Goal: Task Accomplishment & Management: Manage account settings

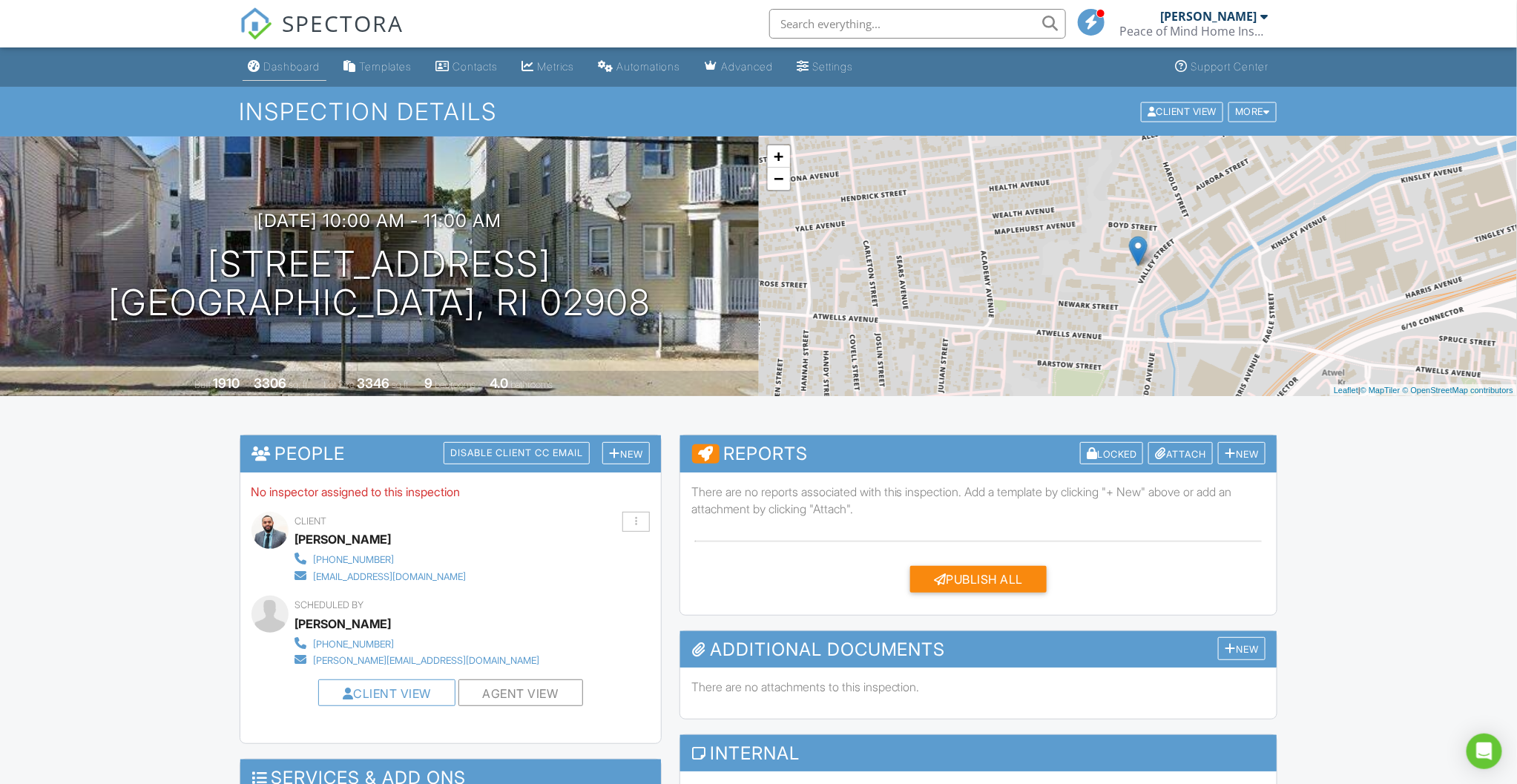
click at [279, 65] on div "Dashboard" at bounding box center [292, 66] width 57 height 13
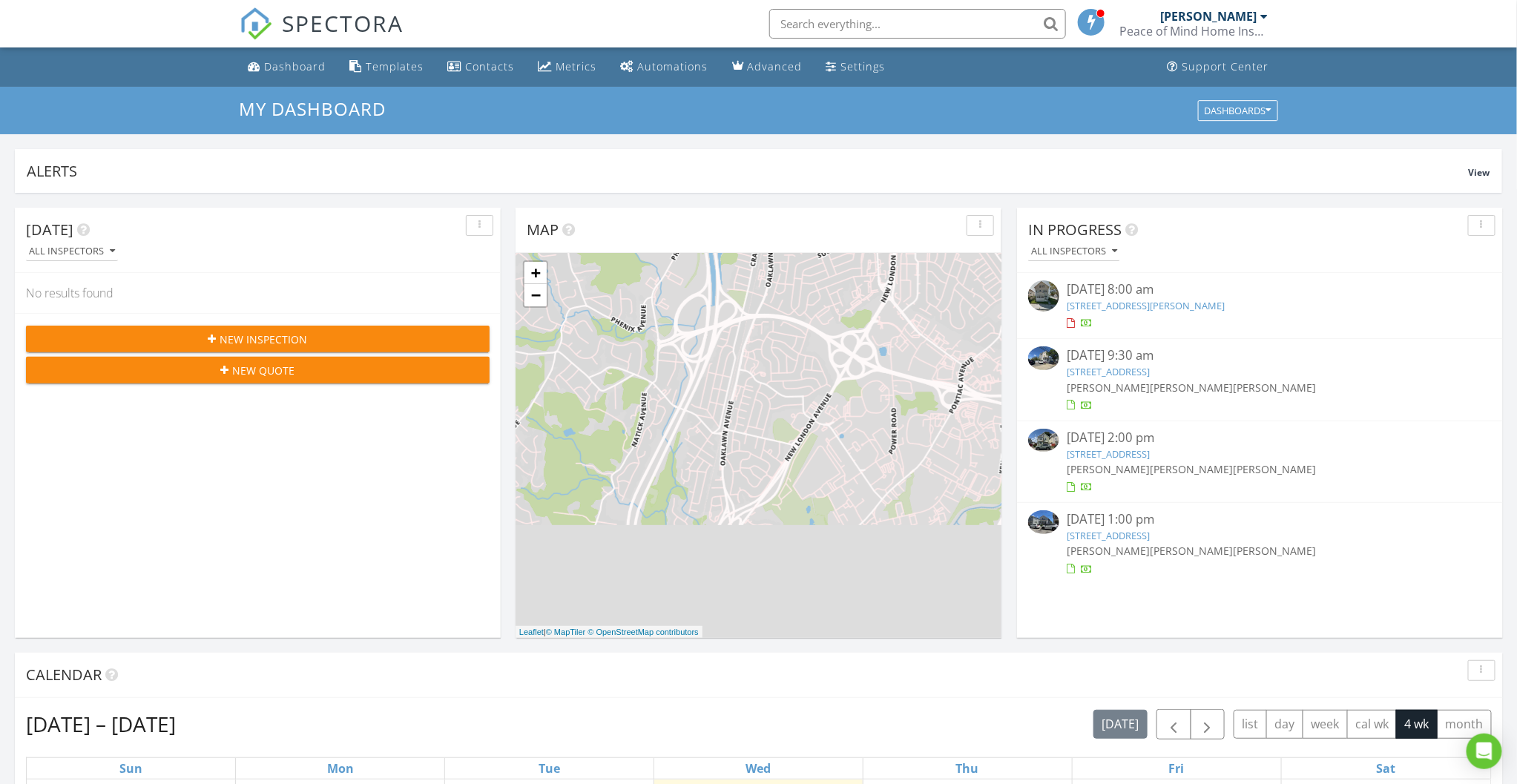
scroll to position [275, 0]
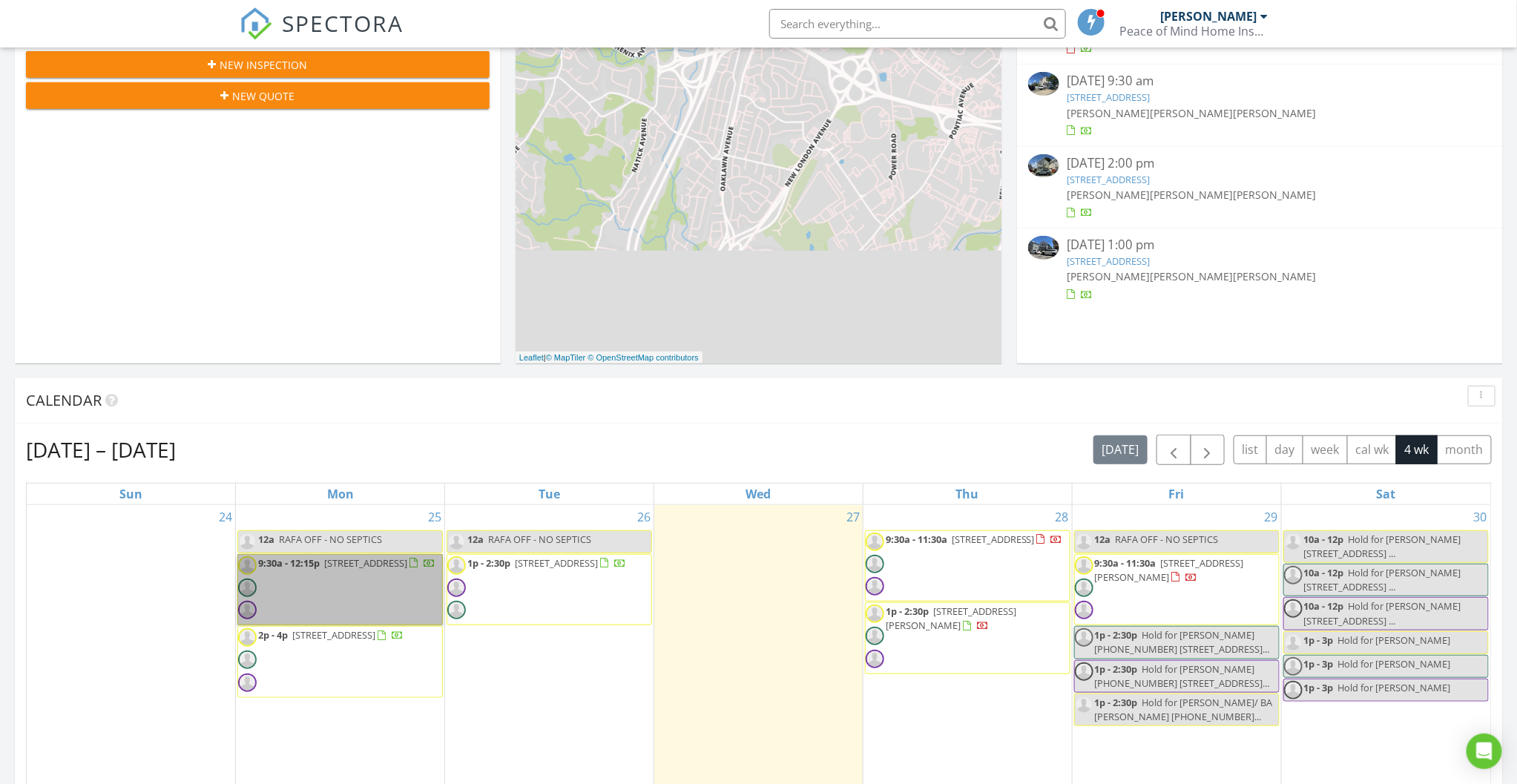
click at [282, 599] on link "9:30a - 12:15p 192 Silver Spring St, Providence 02904" at bounding box center [340, 589] width 205 height 72
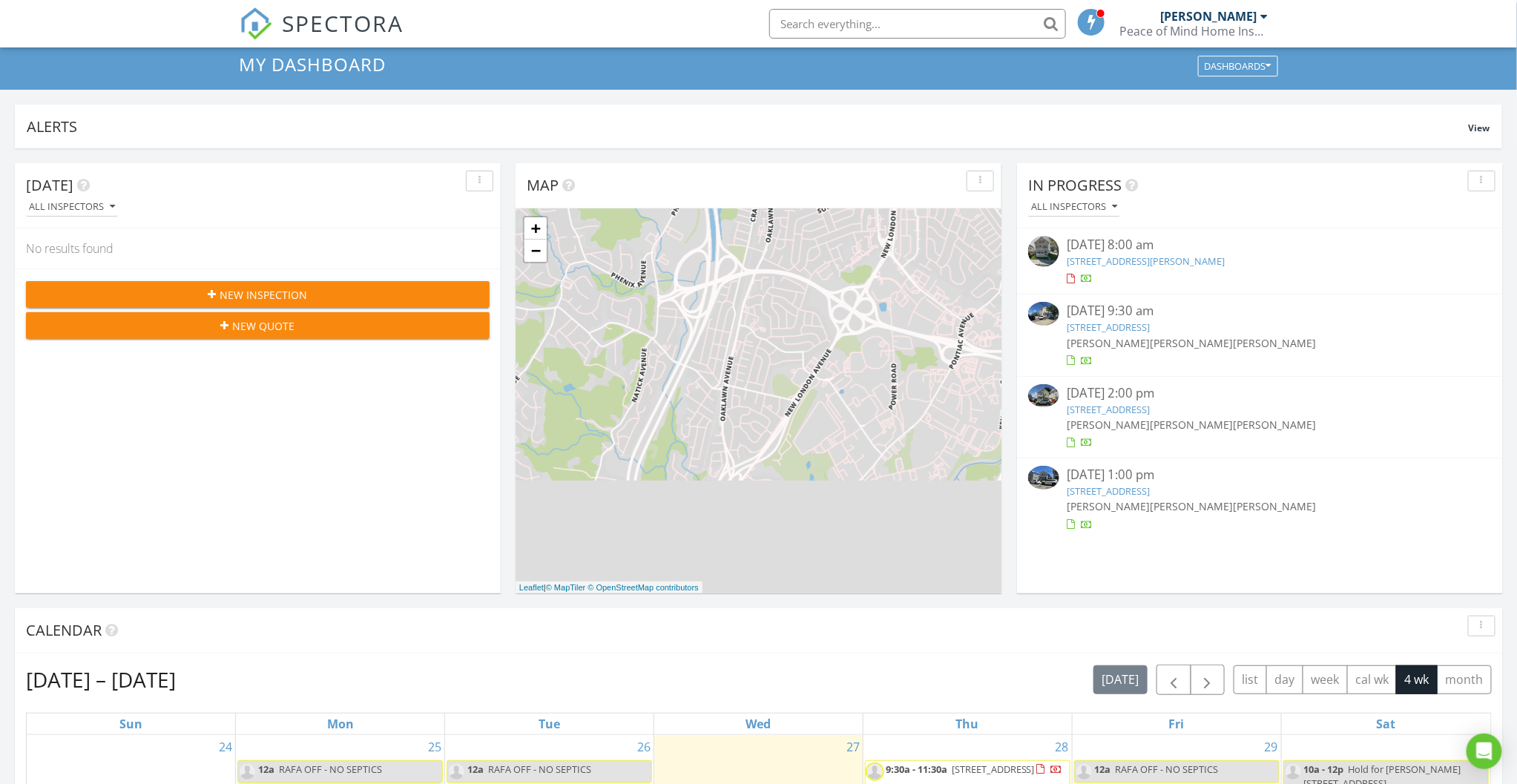
scroll to position [0, 0]
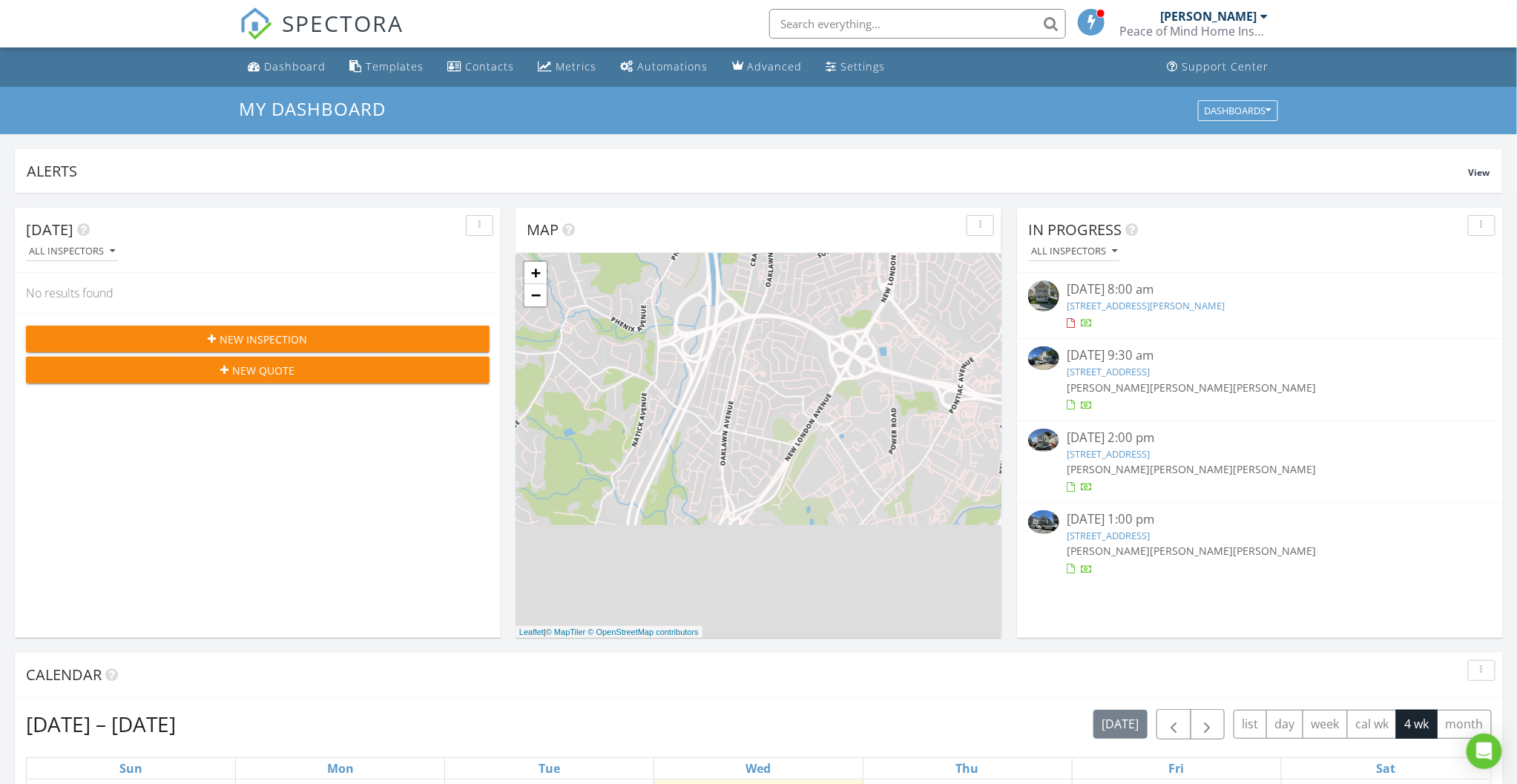
click at [1240, 27] on div "Peace of Mind Home Inspections" at bounding box center [1195, 31] width 149 height 15
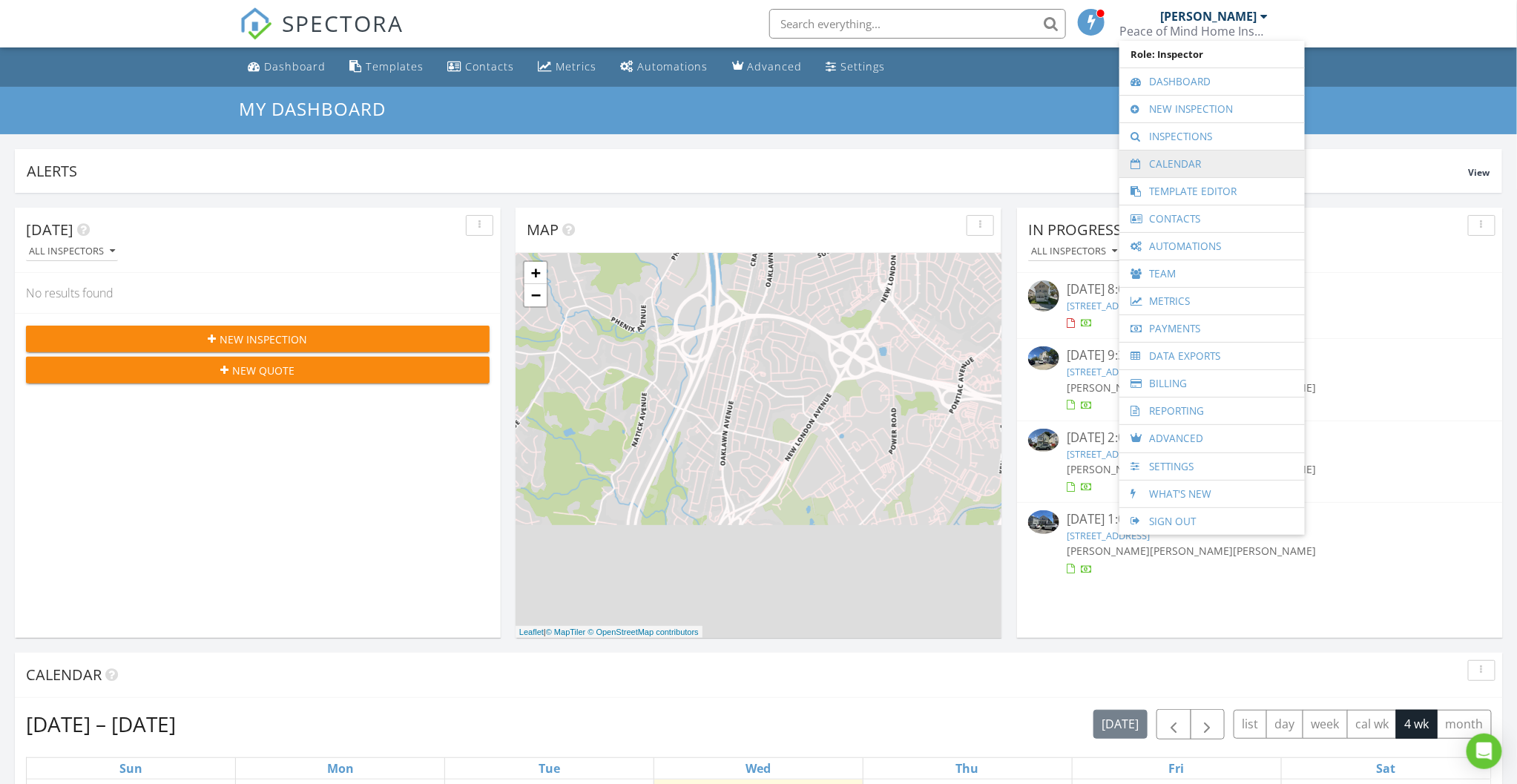
click at [1169, 165] on link "Calendar" at bounding box center [1212, 163] width 170 height 27
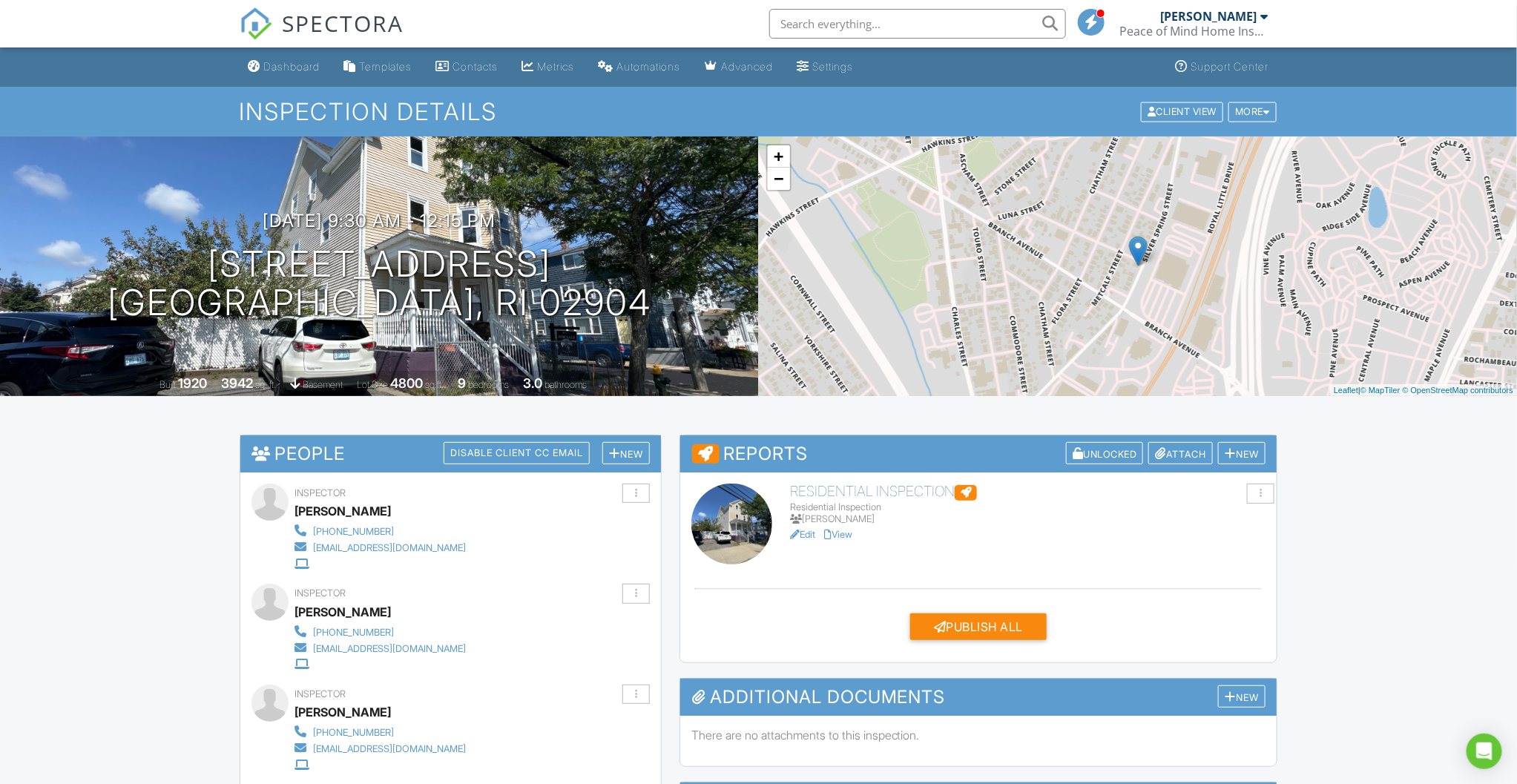
click at [843, 539] on link "View" at bounding box center [838, 535] width 28 height 11
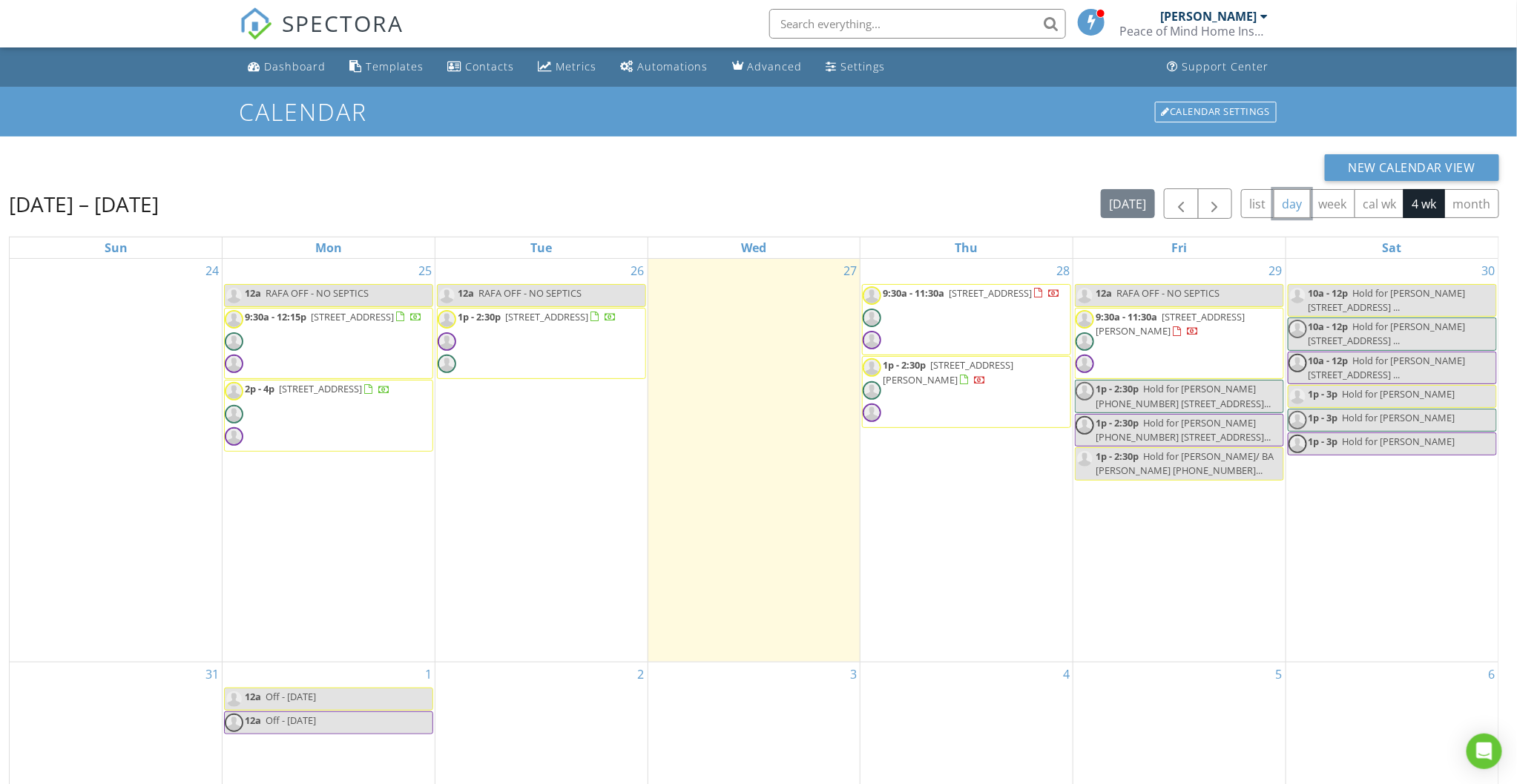
click at [1285, 208] on button "day" at bounding box center [1292, 203] width 37 height 29
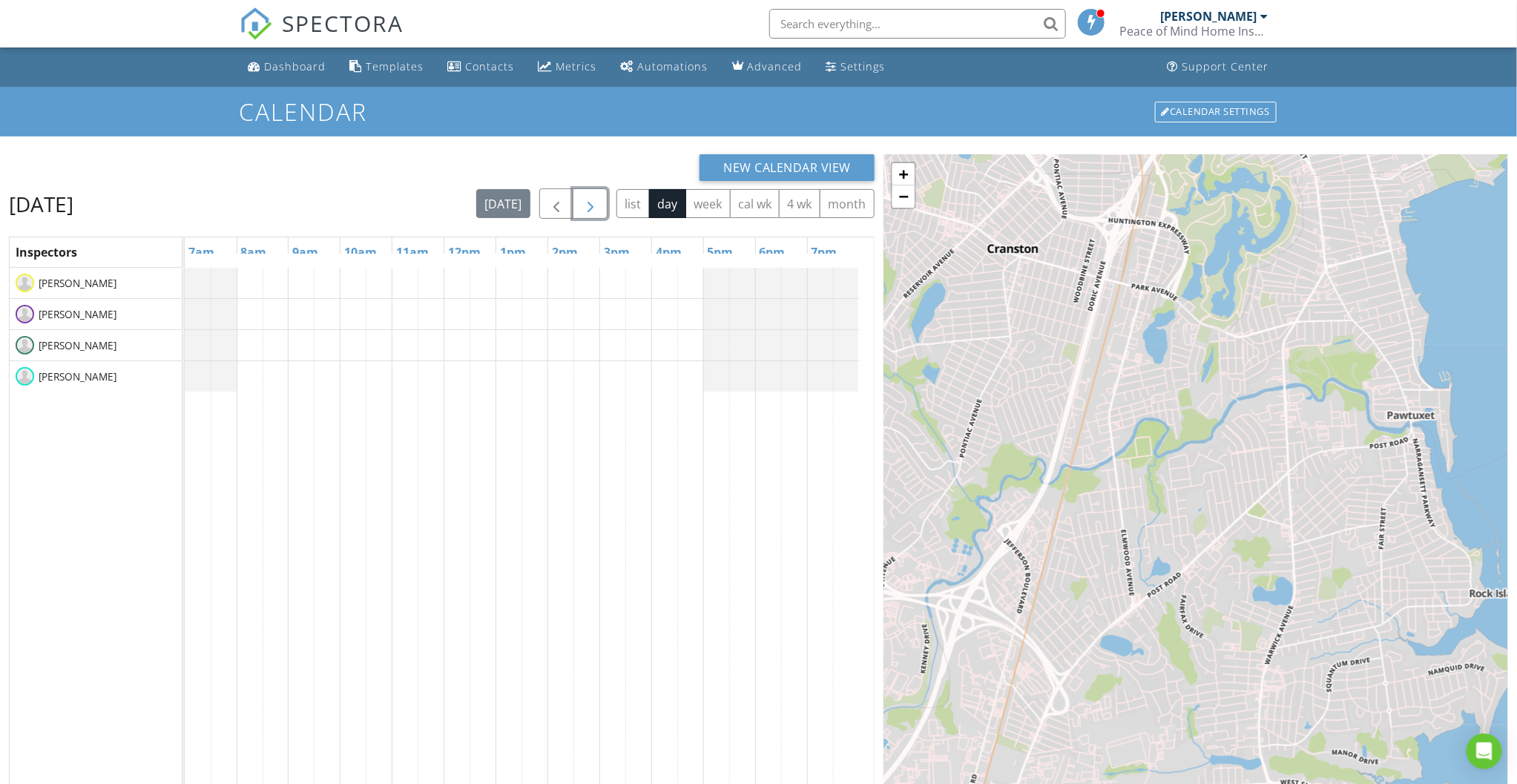
click at [596, 204] on span "button" at bounding box center [590, 204] width 18 height 18
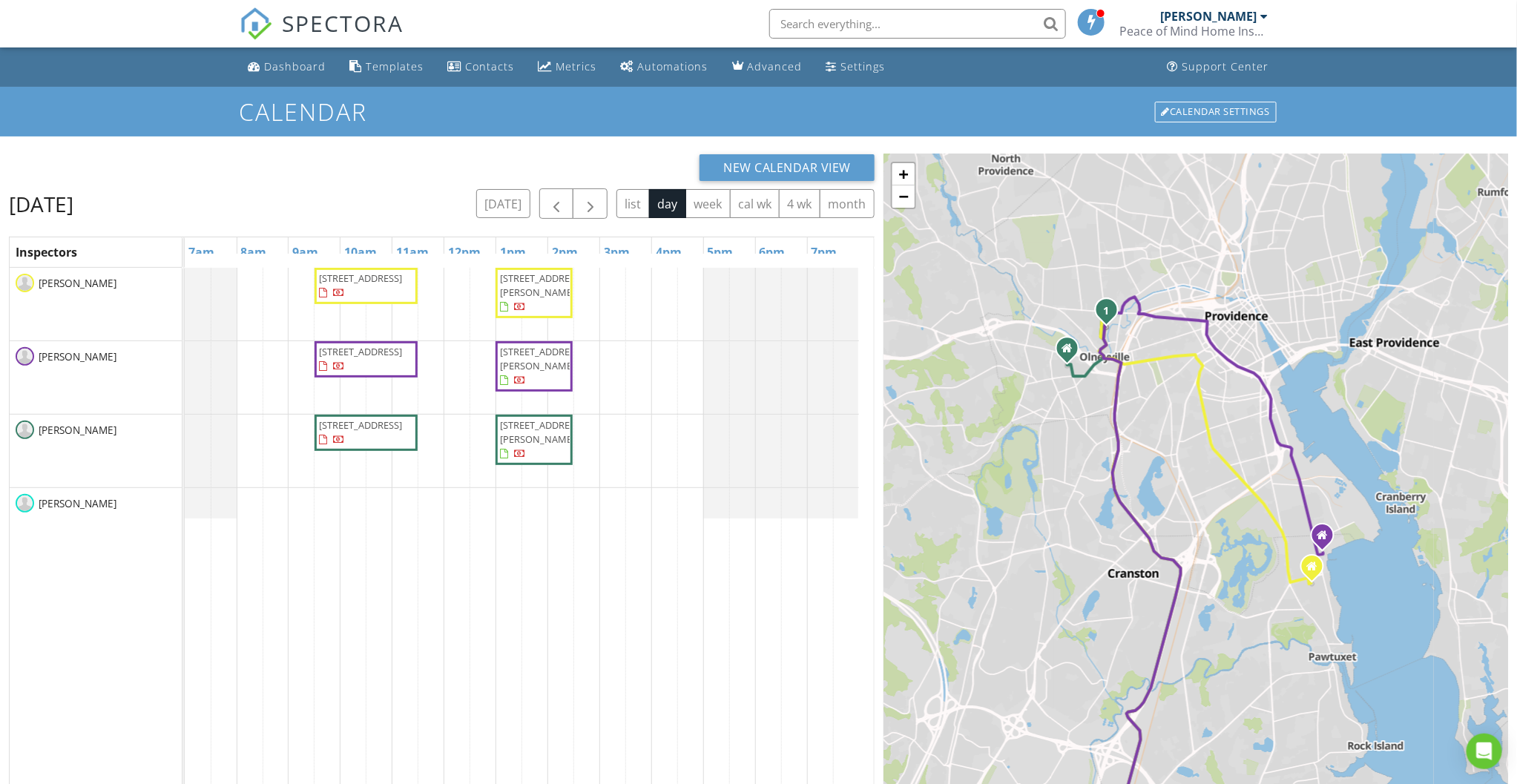
drag, startPoint x: 1205, startPoint y: 329, endPoint x: 1206, endPoint y: 480, distance: 151.0
click at [1206, 480] on div "1 2 1 2 1 2 + − Broad Street, Westminster Street, RI 10, Jefferson Boulevard 25…" at bounding box center [1196, 563] width 624 height 818
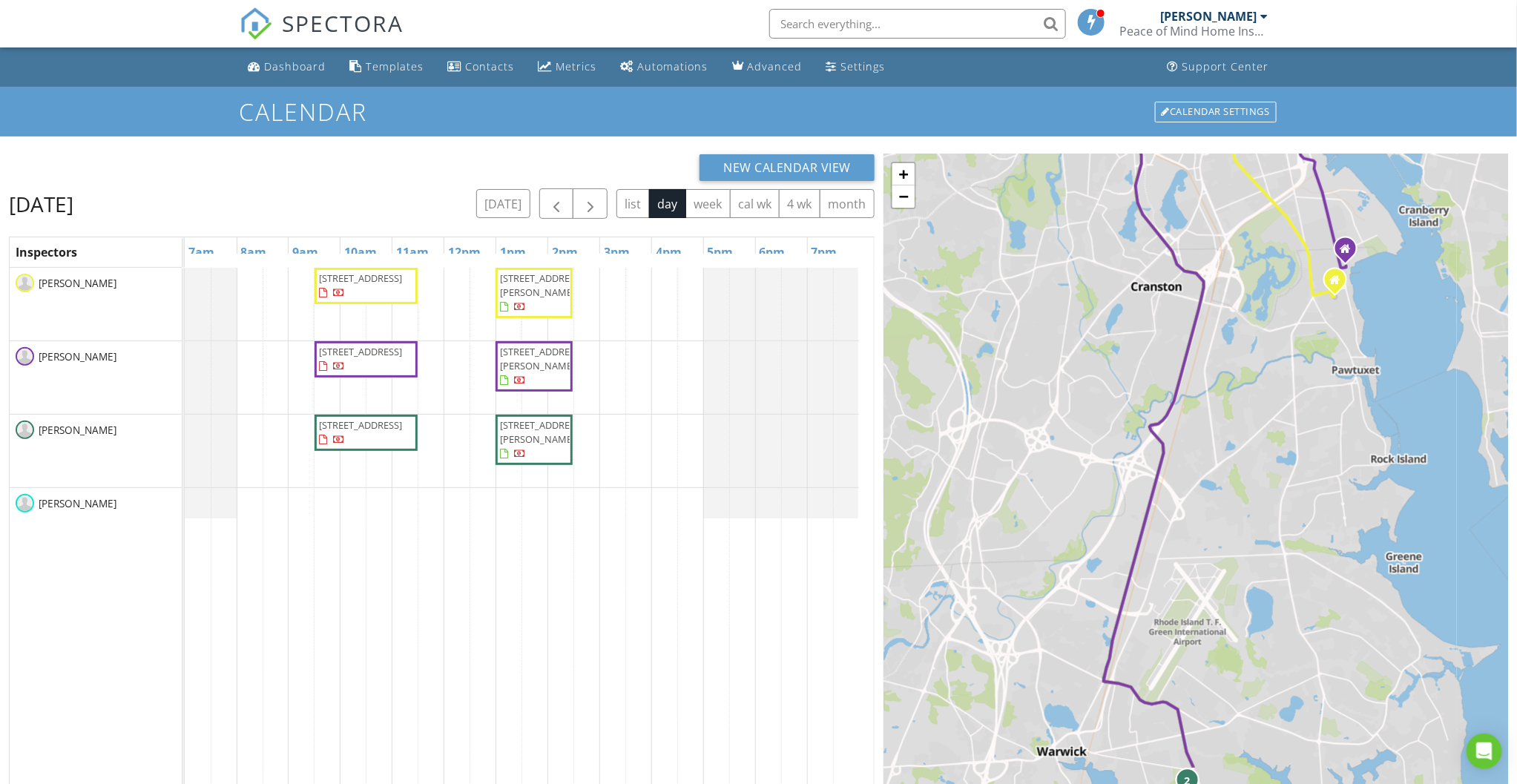
drag, startPoint x: 1205, startPoint y: 501, endPoint x: 1232, endPoint y: 211, distance: 291.3
click at [1228, 210] on div "1 2 1 2 1 2 + − Broad Street, Westminster Street, RI 10, Jefferson Boulevard 25…" at bounding box center [1196, 563] width 624 height 818
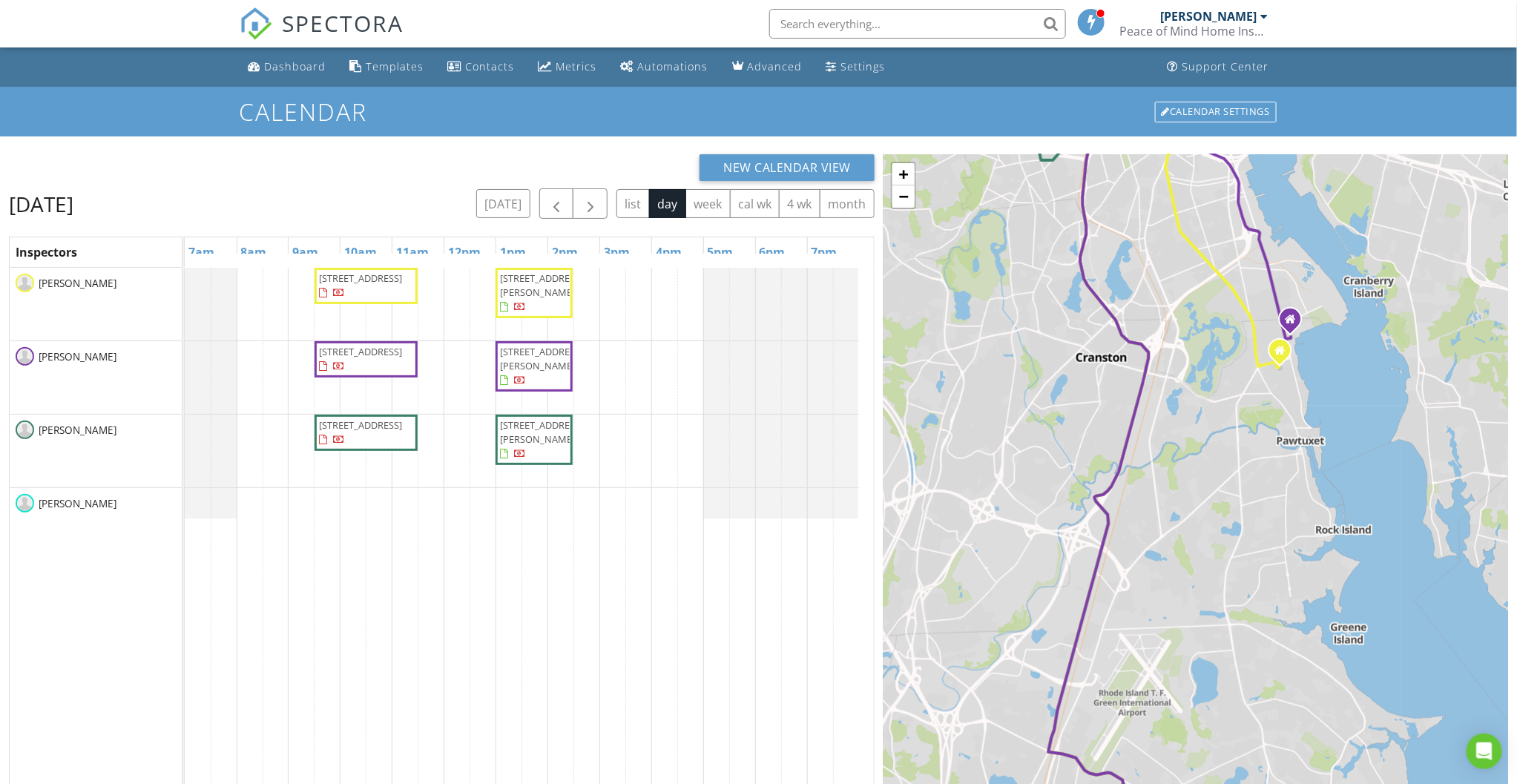
drag, startPoint x: 1250, startPoint y: 486, endPoint x: 1191, endPoint y: 550, distance: 87.0
click at [1193, 550] on div "1 2 1 2 1 2 + − Broad Street, Westminster Street, RI 10, Jefferson Boulevard 25…" at bounding box center [1196, 563] width 624 height 818
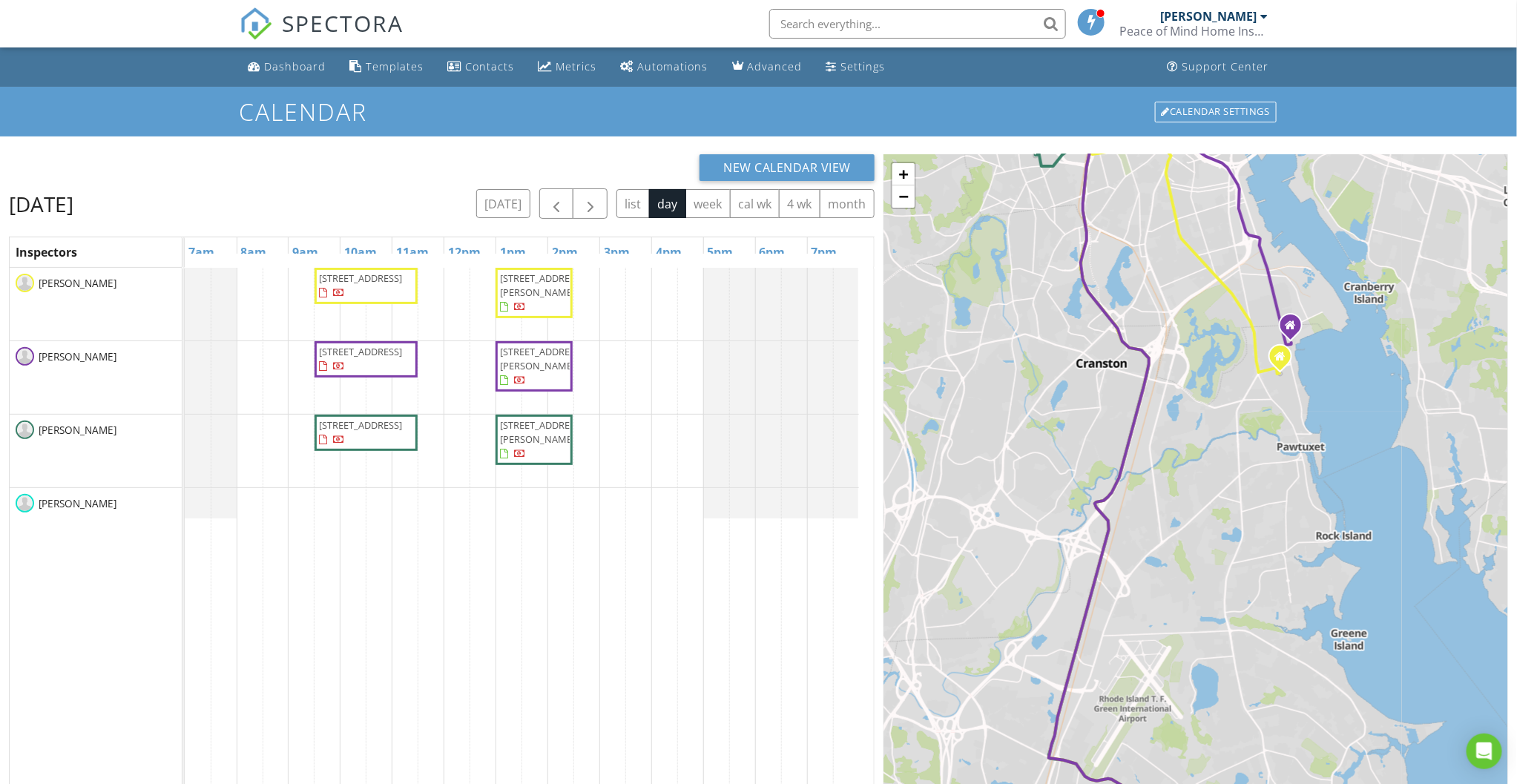
drag, startPoint x: 1188, startPoint y: 496, endPoint x: 1163, endPoint y: 593, distance: 100.2
click at [1165, 588] on div "1 2 1 2 1 2 + − Broad Street, Westminster Street, RI 10, Jefferson Boulevard 25…" at bounding box center [1196, 563] width 624 height 818
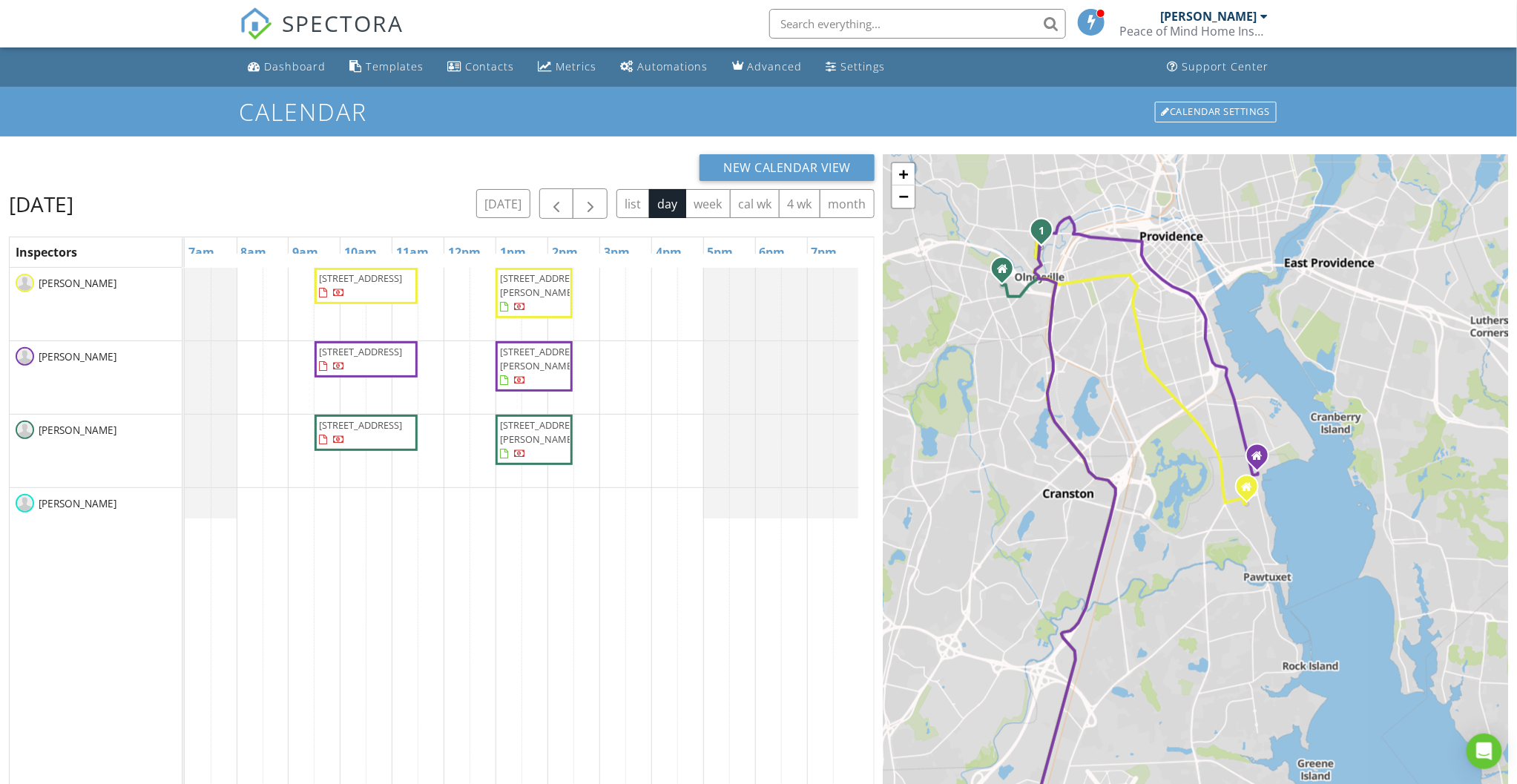
drag, startPoint x: 1169, startPoint y: 426, endPoint x: 1170, endPoint y: 513, distance: 87.0
click at [1173, 508] on div "1 2 1 2 1 2 + − Broad Street, Westminster Street, RI 10, Jefferson Boulevard 25…" at bounding box center [1196, 563] width 624 height 818
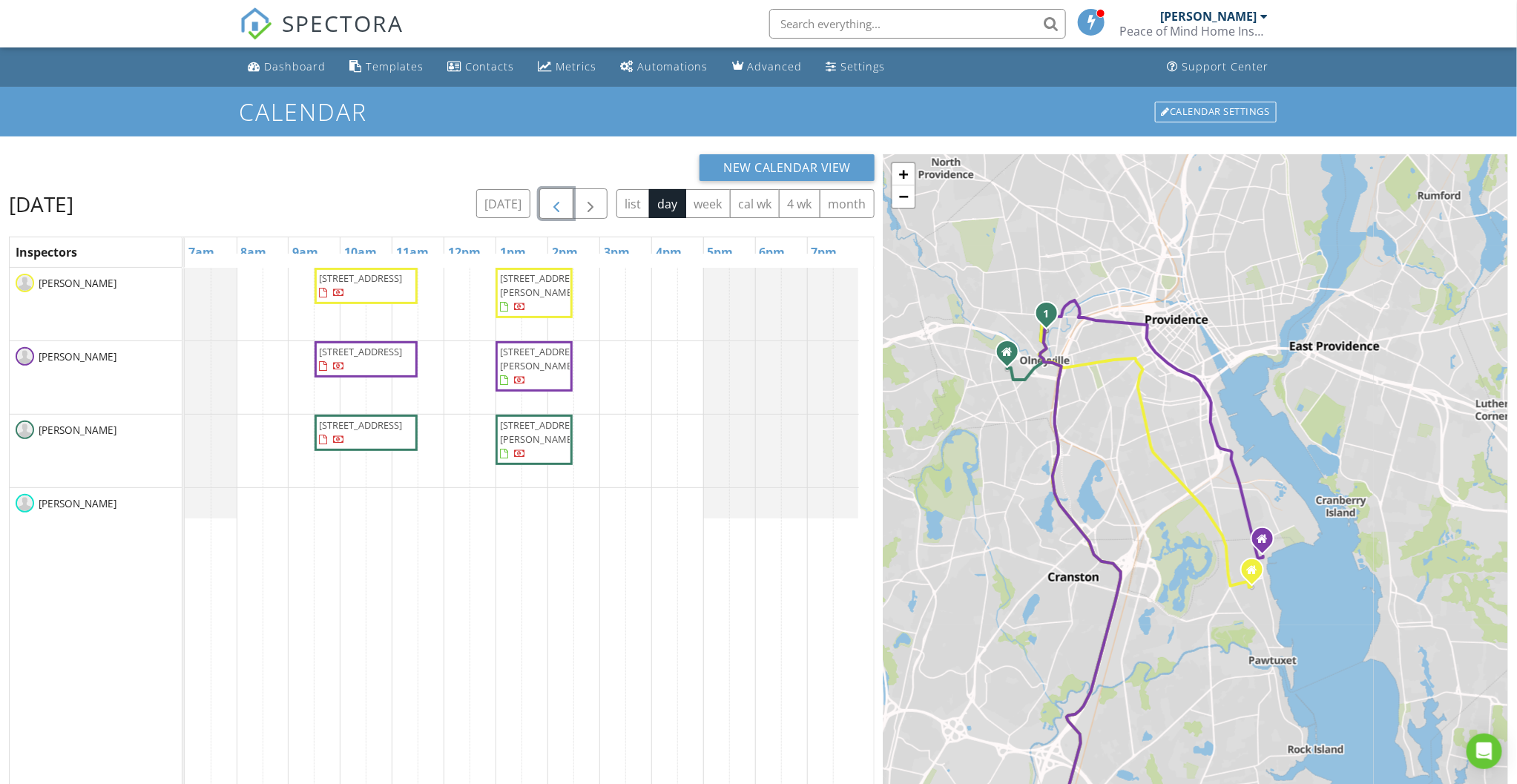
click at [564, 195] on span "button" at bounding box center [557, 204] width 18 height 18
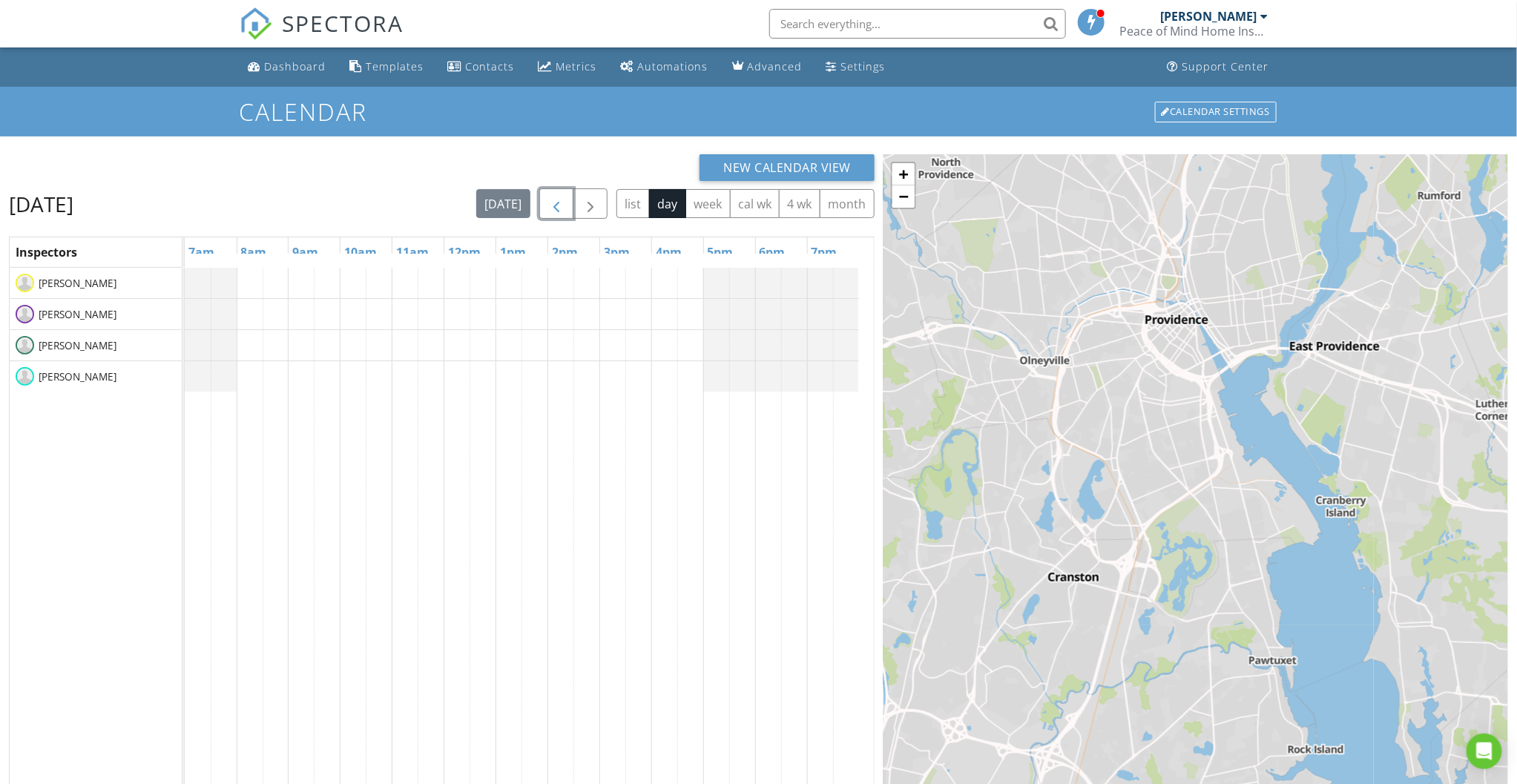
click at [564, 195] on span "button" at bounding box center [557, 204] width 18 height 18
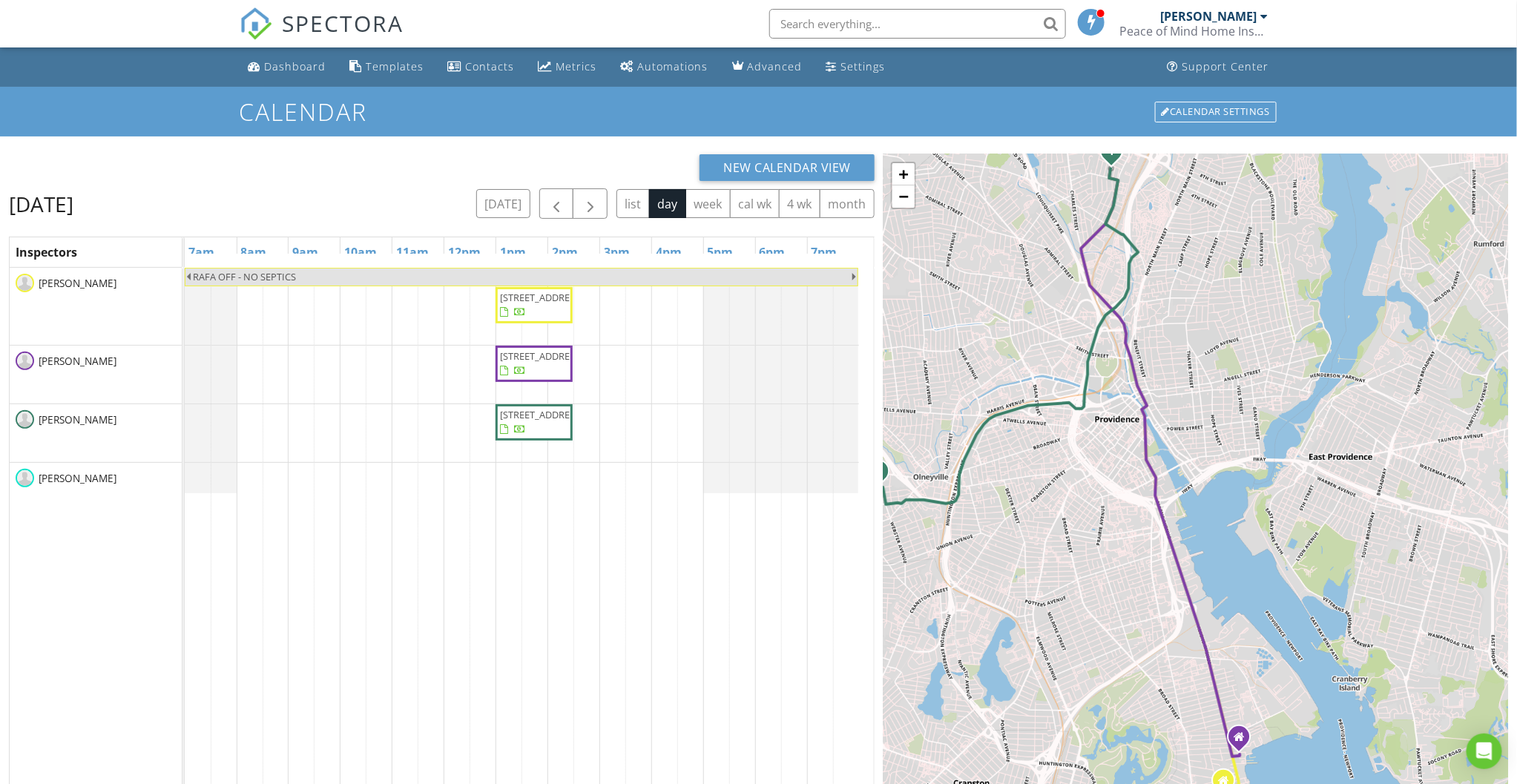
drag, startPoint x: 1351, startPoint y: 312, endPoint x: 1206, endPoint y: 226, distance: 168.6
click at [1206, 226] on div "1 1 1 + − Allens Avenue, Charles Street 9.6 km, 11 min Head west on Arnold Aven…" at bounding box center [1196, 563] width 624 height 818
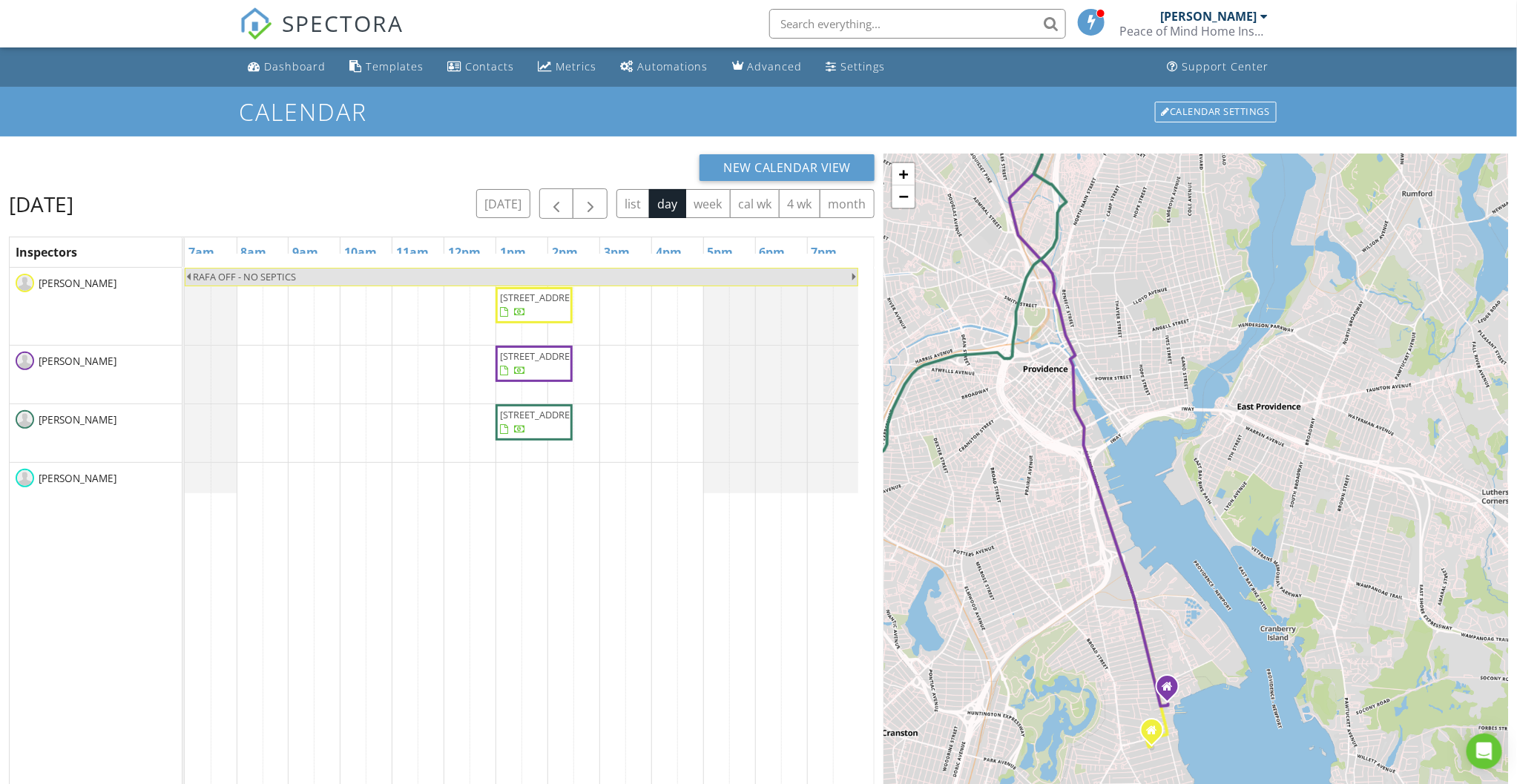
drag, startPoint x: 1451, startPoint y: 502, endPoint x: 1352, endPoint y: 399, distance: 142.9
click at [1380, 456] on div "1 1 1 + − Allens Avenue, Charles Street 9.6 km, 11 min Head west on Arnold Aven…" at bounding box center [1196, 563] width 624 height 818
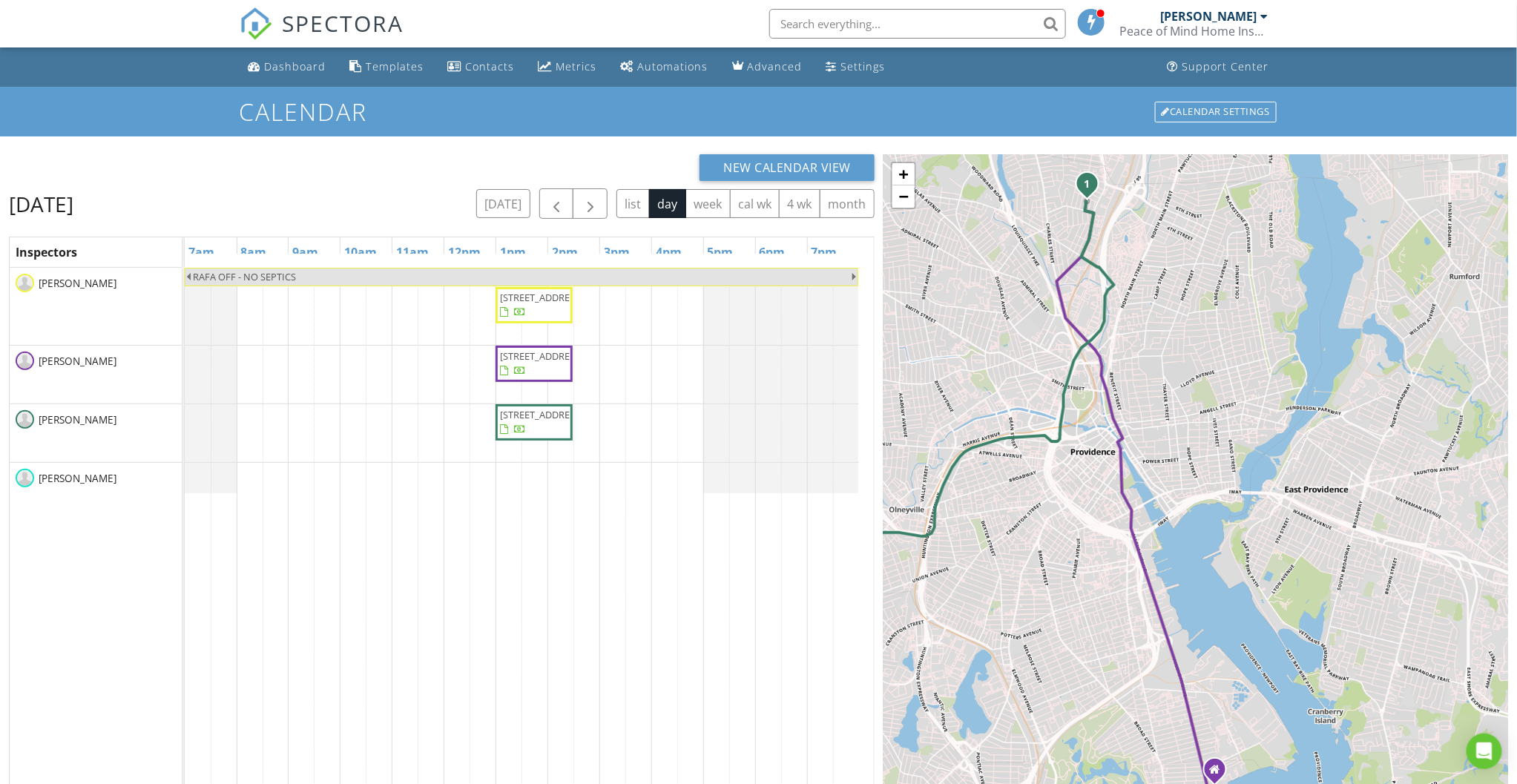
drag, startPoint x: 1318, startPoint y: 363, endPoint x: 1367, endPoint y: 450, distance: 99.8
click at [1367, 450] on div "1 1 1 + − Allens Avenue, Charles Street 9.6 km, 11 min Head west on Arnold Aven…" at bounding box center [1196, 563] width 624 height 818
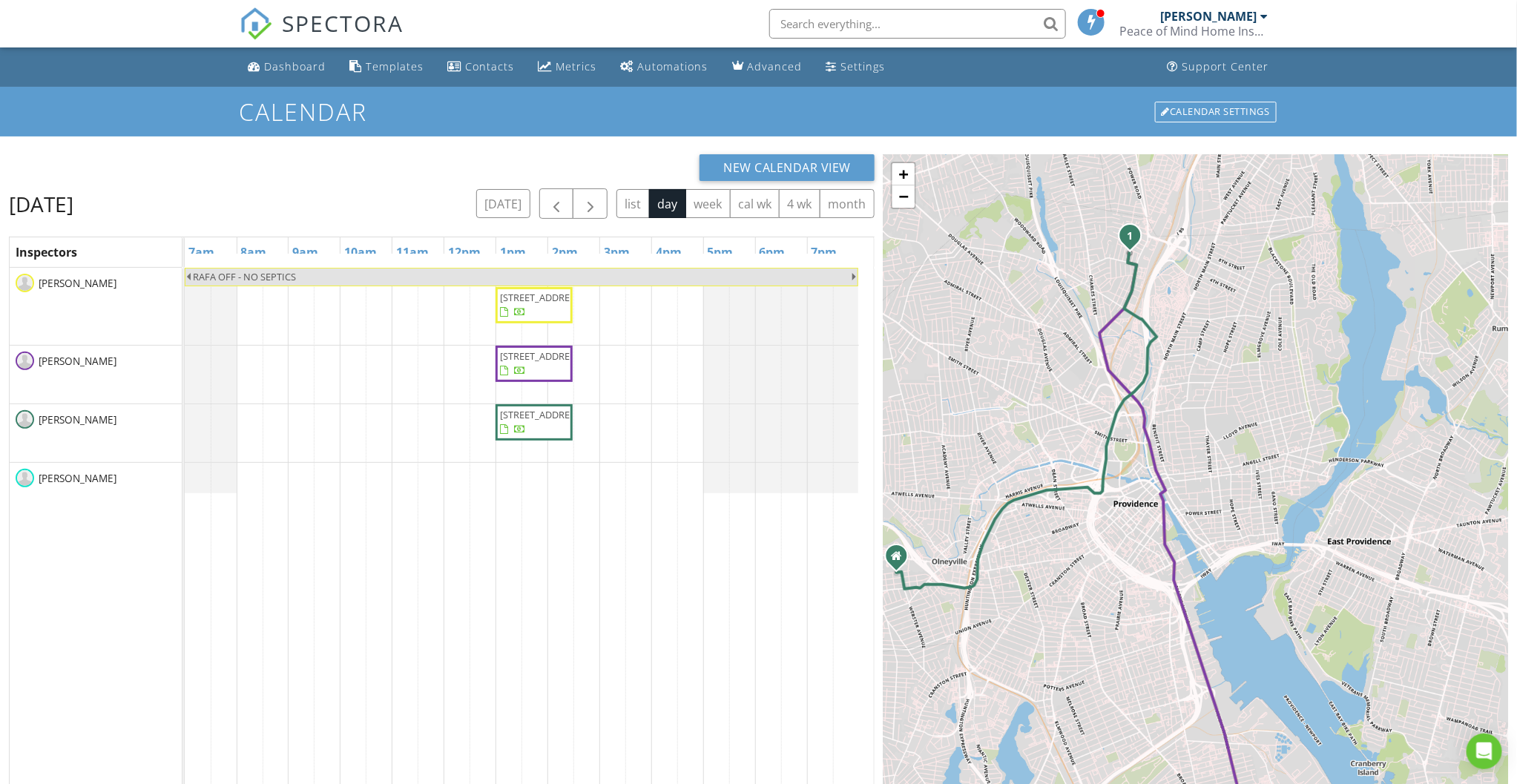
drag, startPoint x: 1332, startPoint y: 418, endPoint x: 1405, endPoint y: 510, distance: 117.4
click at [1405, 510] on div "1 1 1 + − Allens Avenue, Charles Street 9.6 km, 11 min Head west on Arnold Aven…" at bounding box center [1196, 563] width 624 height 818
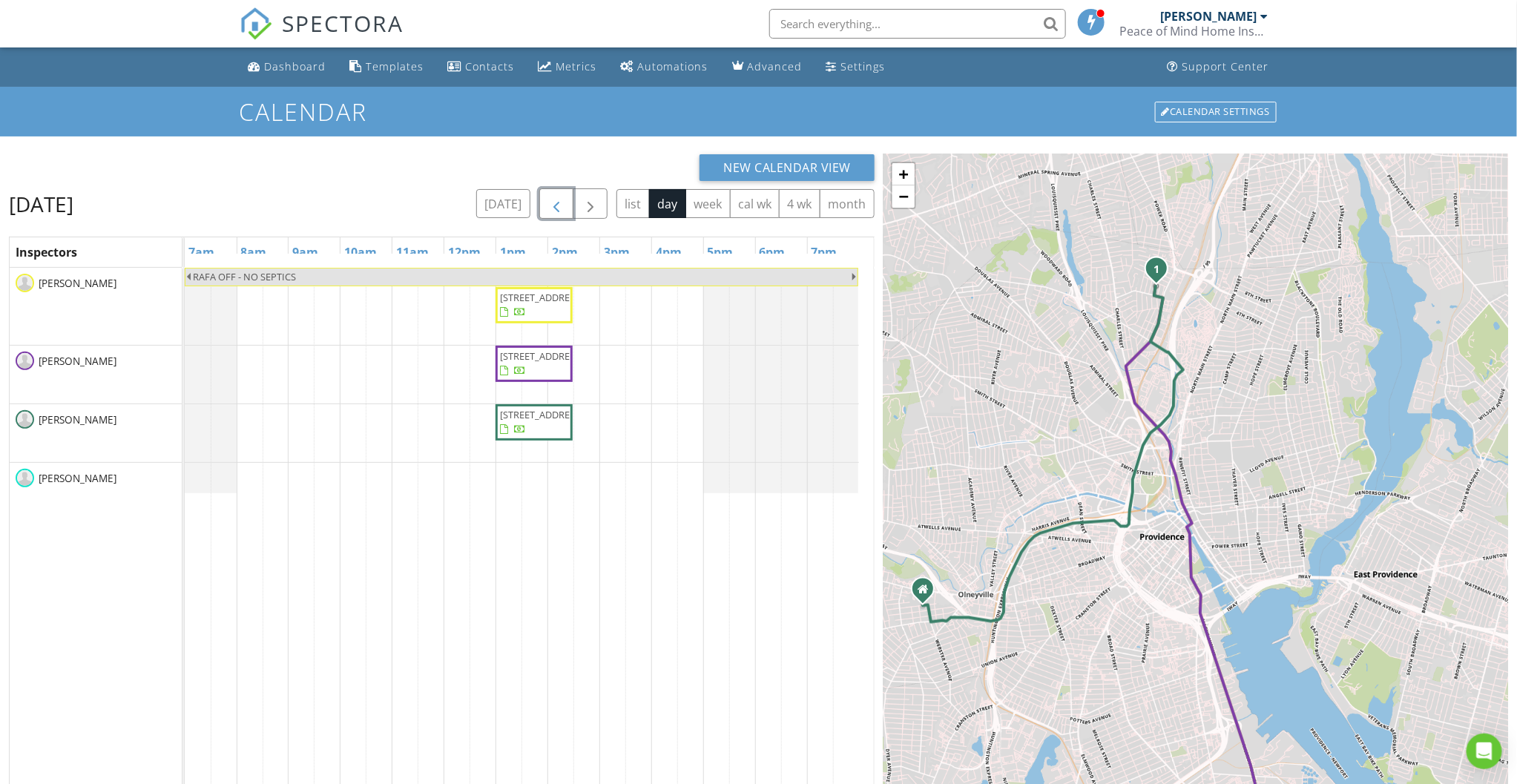
click at [557, 210] on span "button" at bounding box center [557, 204] width 18 height 18
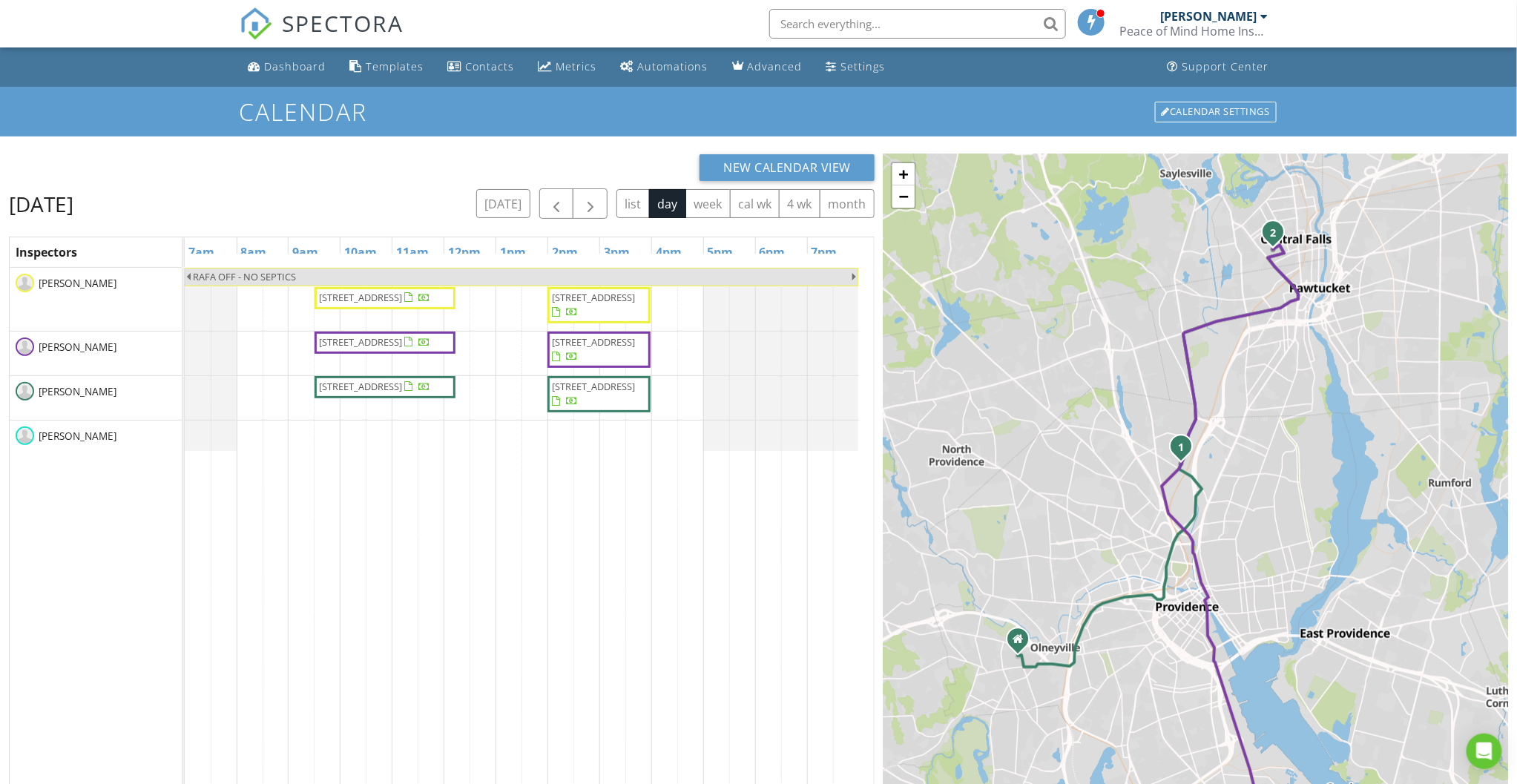
drag, startPoint x: 1353, startPoint y: 480, endPoint x: 1300, endPoint y: 478, distance: 53.0
click at [1300, 478] on div "1 2 1 2 1 2 + − Allens Avenue, Charles Street, Smithfield Avenue, Mineral Sprin…" at bounding box center [1196, 563] width 624 height 818
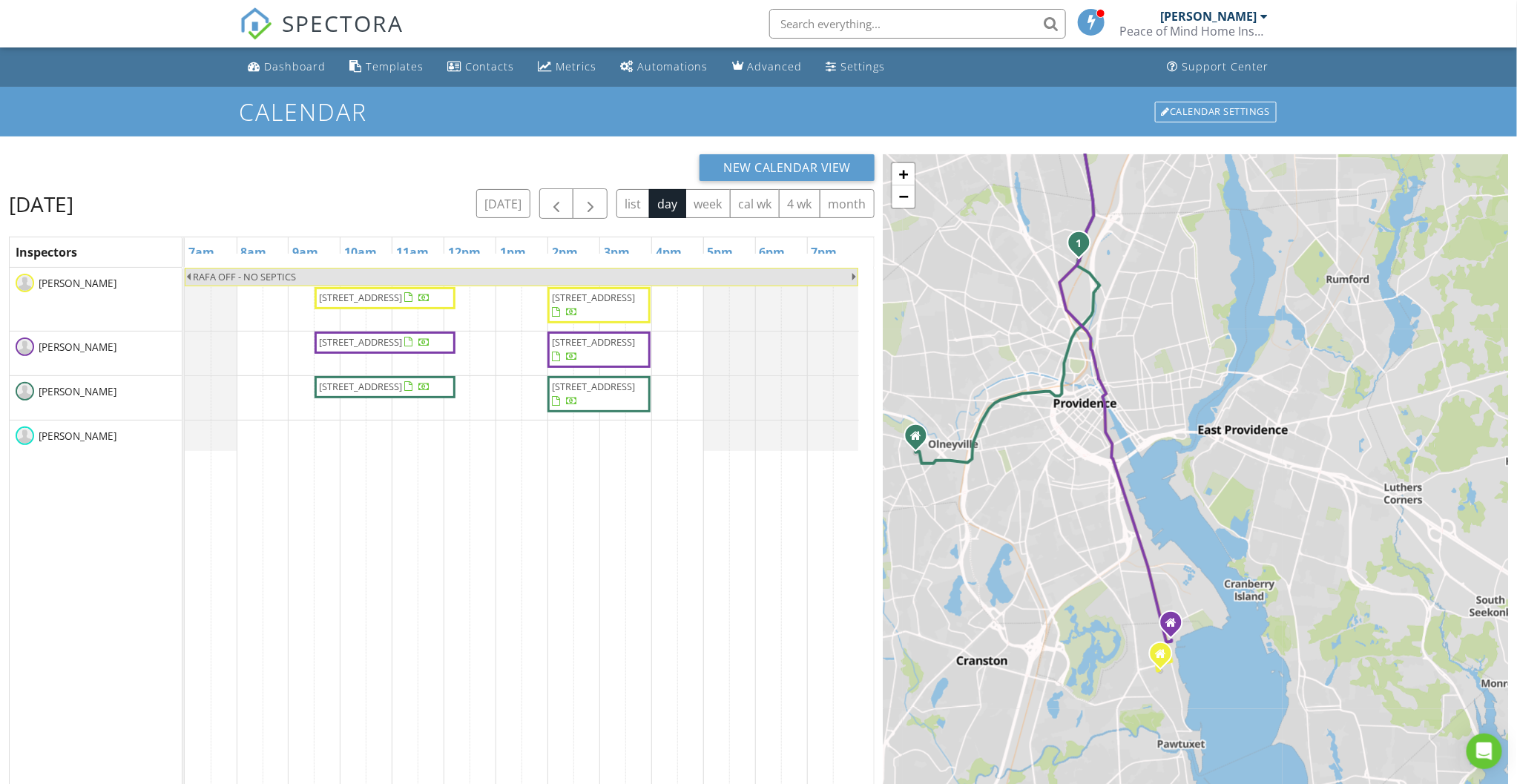
drag, startPoint x: 1354, startPoint y: 490, endPoint x: 1251, endPoint y: 287, distance: 227.6
click at [1251, 287] on div "1 2 1 2 1 2 + − Allens Avenue, Charles Street, Smithfield Avenue, Mineral Sprin…" at bounding box center [1196, 563] width 624 height 818
click at [1220, 6] on div "Rafael Cordero Peace of Mind Home Inspections" at bounding box center [1195, 23] width 149 height 48
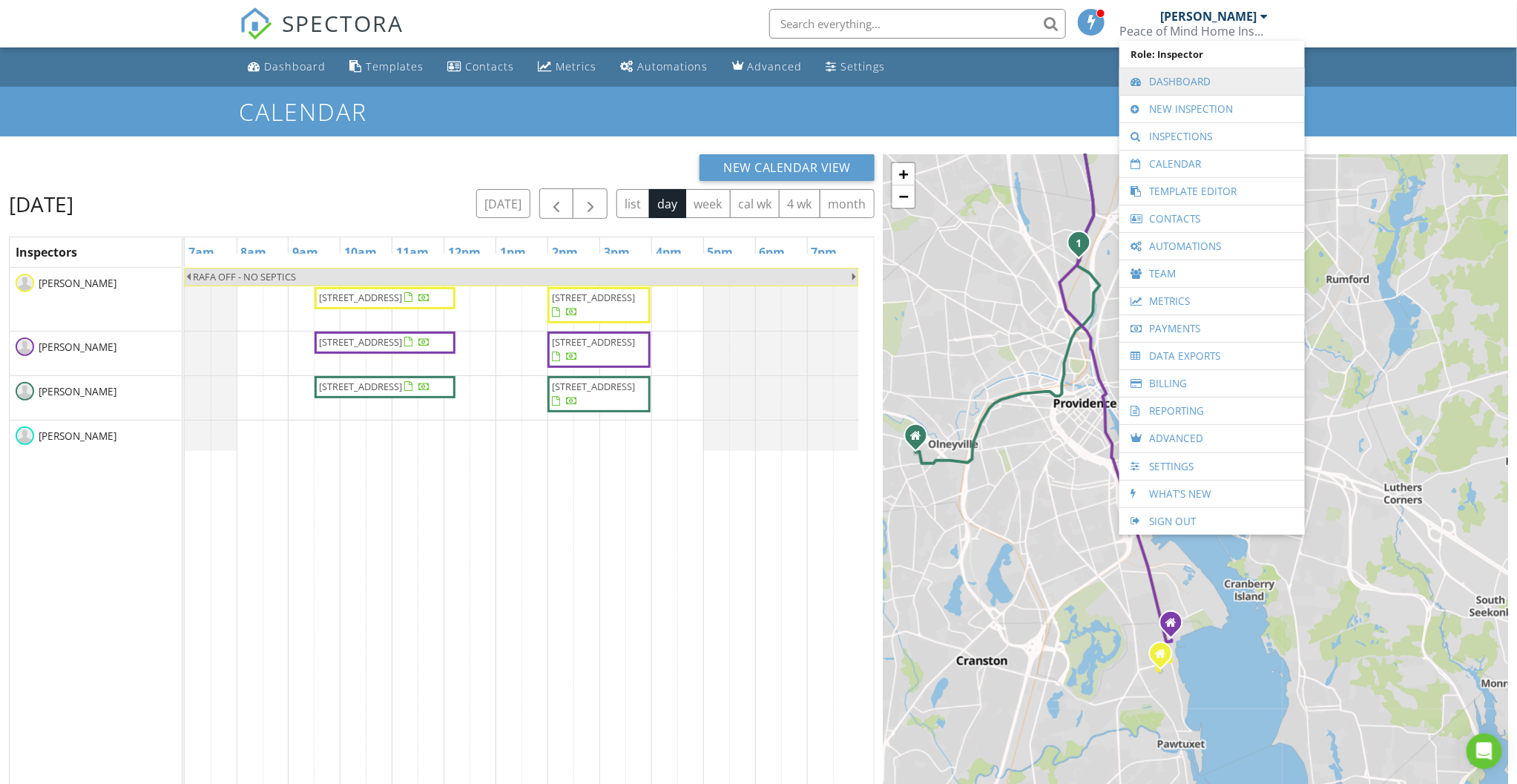
click at [1170, 75] on link "Dashboard" at bounding box center [1212, 81] width 170 height 27
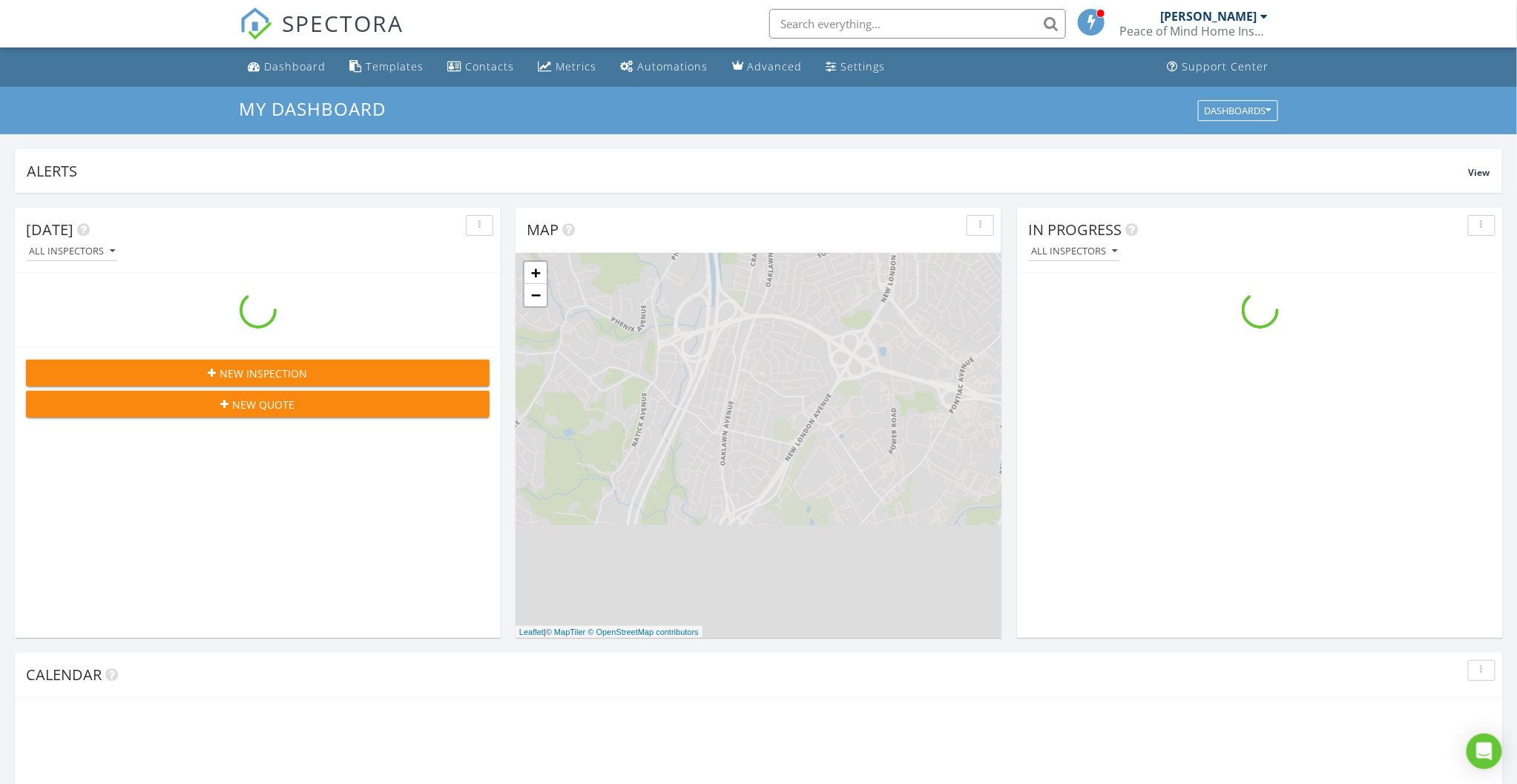
scroll to position [275, 0]
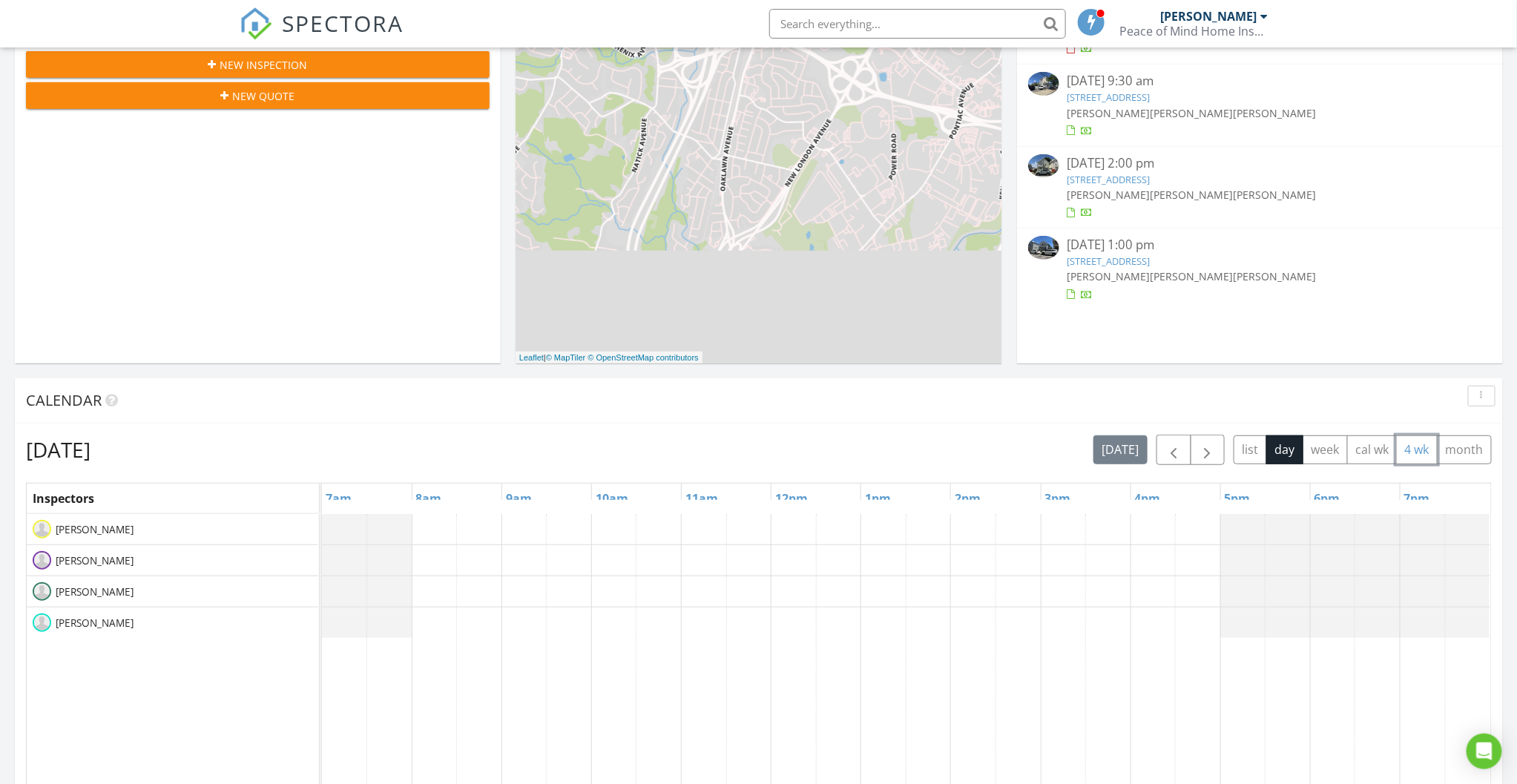
click at [1407, 453] on button "4 wk" at bounding box center [1417, 450] width 41 height 29
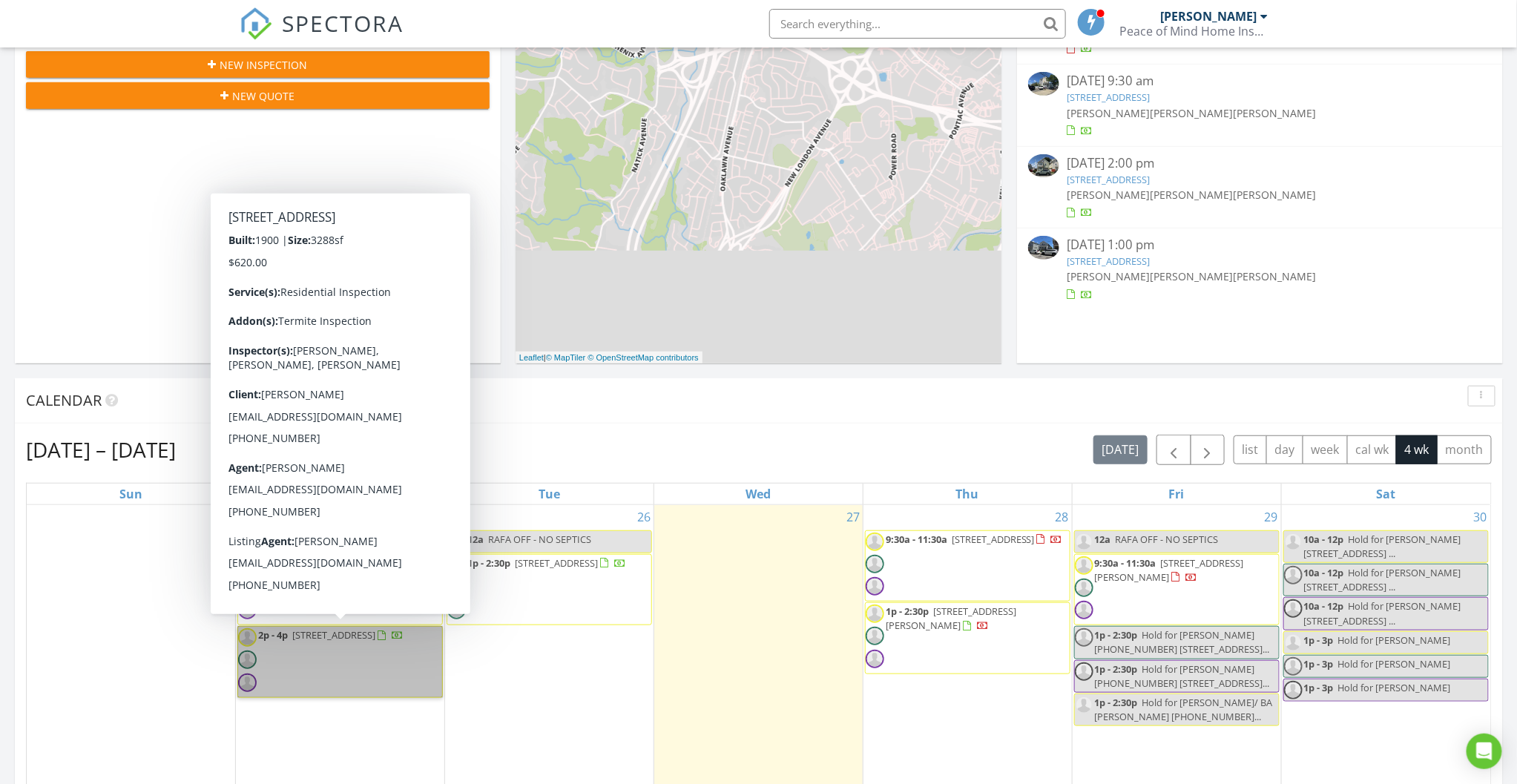
click at [345, 677] on link "2p - 4p [STREET_ADDRESS]" at bounding box center [340, 661] width 205 height 72
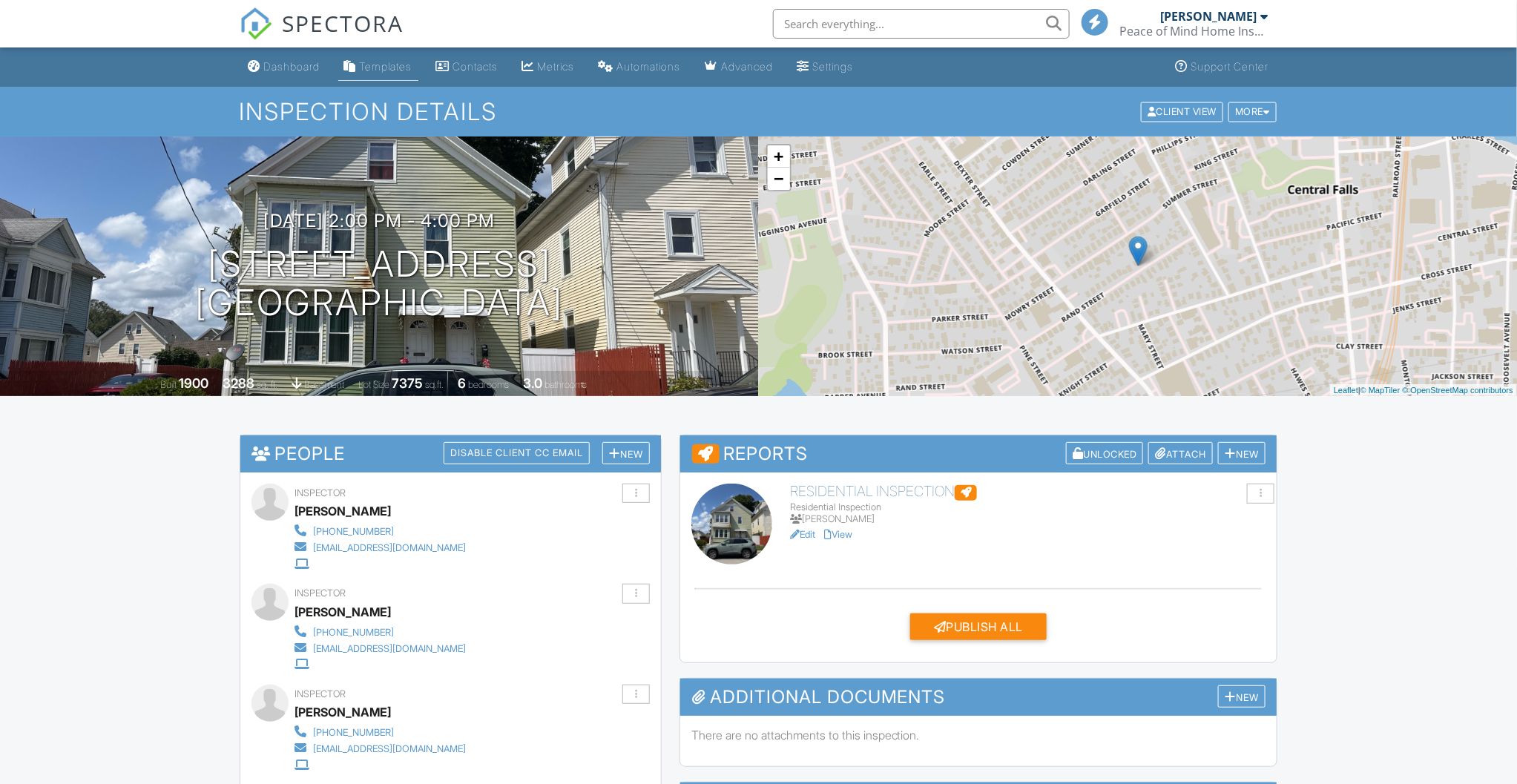
click at [849, 537] on link "View" at bounding box center [838, 535] width 28 height 11
click at [305, 456] on h3 "People Disable Client CC Email New Inspector Client Add Another Person" at bounding box center [451, 453] width 421 height 36
